Goal: Browse casually

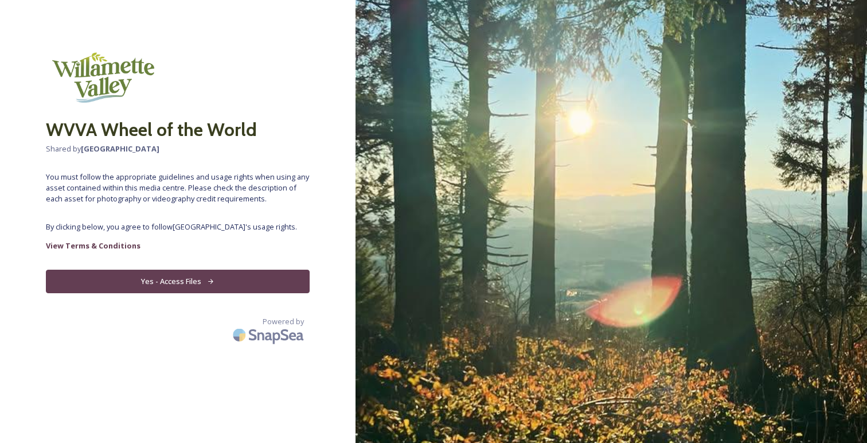
click at [174, 279] on button "Yes - Access Files" at bounding box center [178, 282] width 264 height 24
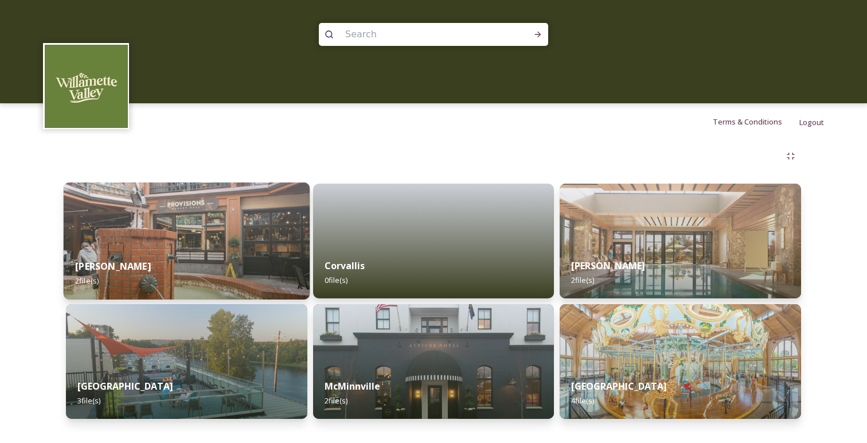
click at [147, 239] on img at bounding box center [187, 240] width 246 height 117
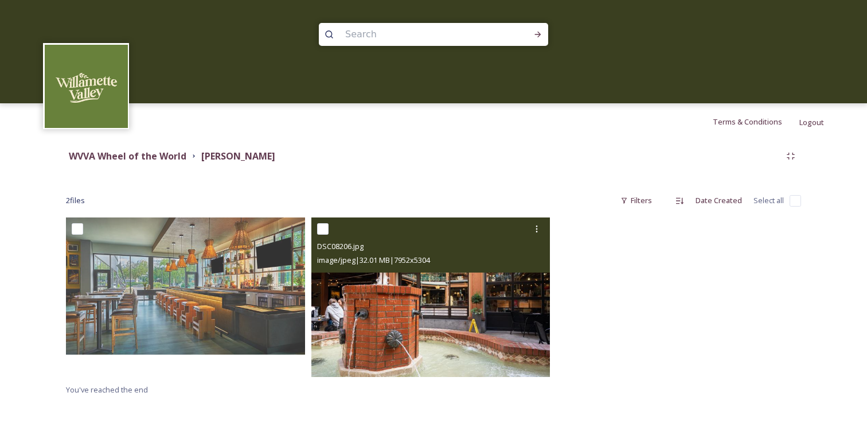
click at [393, 288] on img at bounding box center [430, 296] width 239 height 159
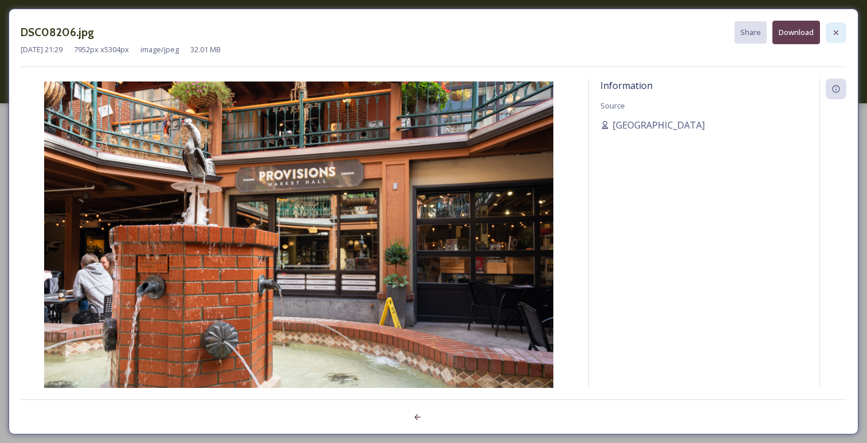
click at [835, 32] on icon at bounding box center [836, 32] width 5 height 5
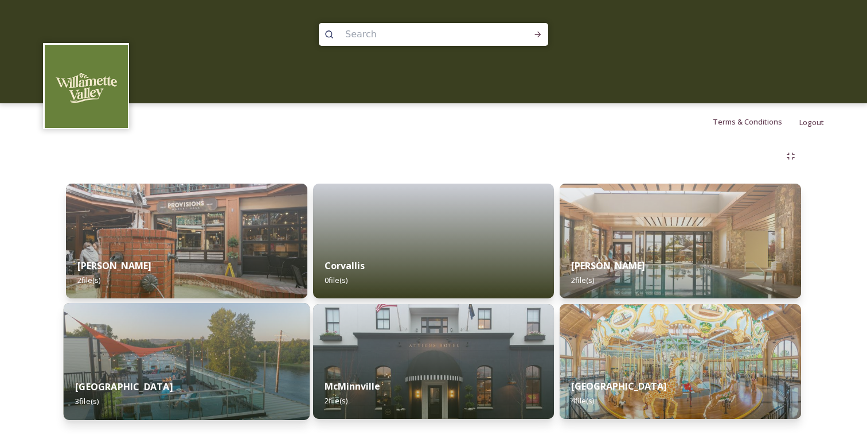
click at [216, 348] on img at bounding box center [187, 361] width 246 height 117
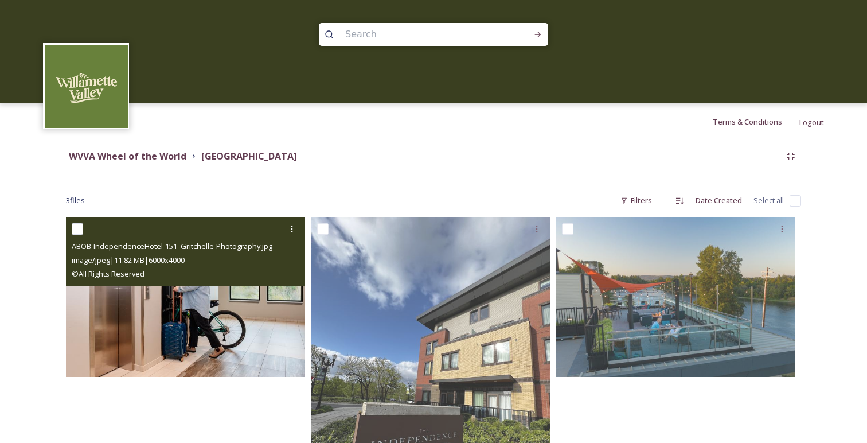
click at [205, 338] on img at bounding box center [185, 296] width 239 height 159
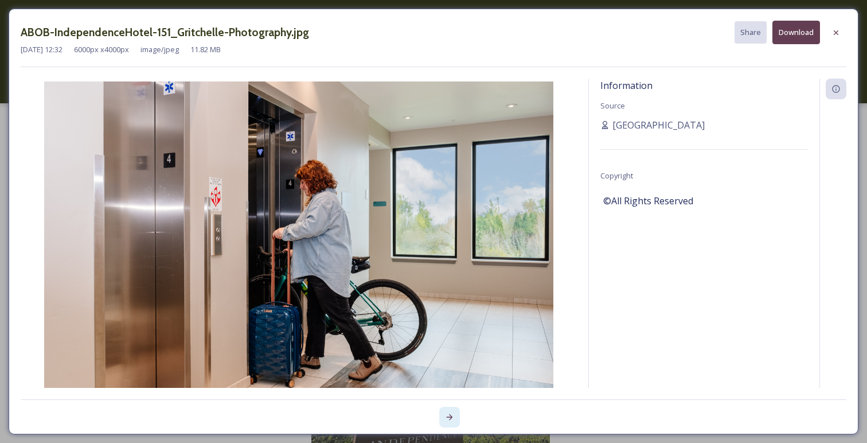
click at [448, 415] on icon at bounding box center [449, 416] width 9 height 9
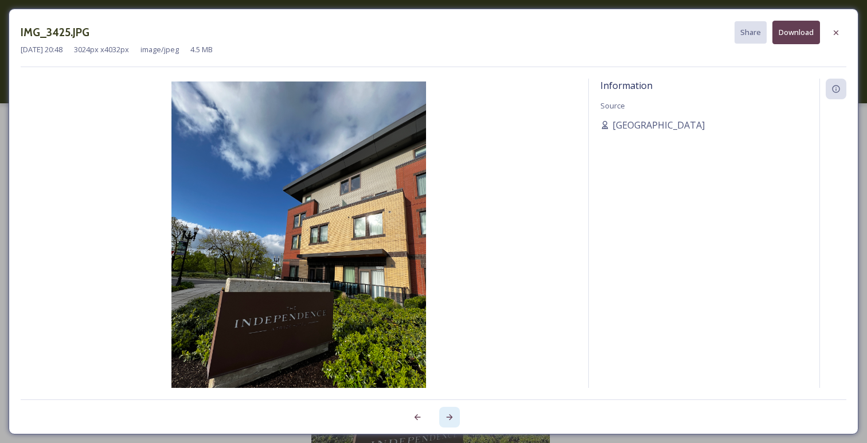
click at [448, 415] on icon at bounding box center [449, 416] width 9 height 9
